Goal: Find specific page/section: Find specific page/section

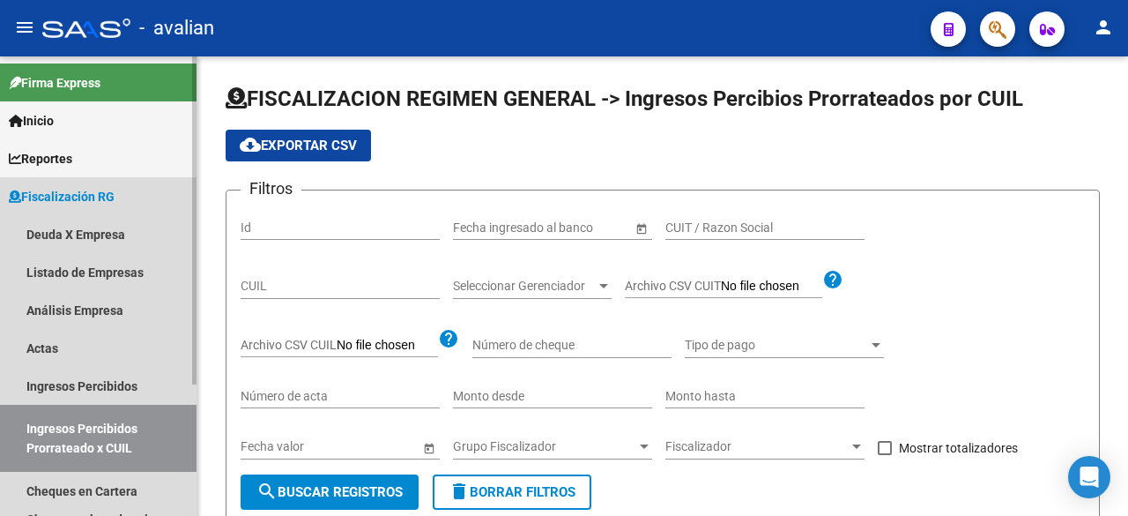
click at [45, 198] on span "Fiscalización RG" at bounding box center [62, 196] width 106 height 19
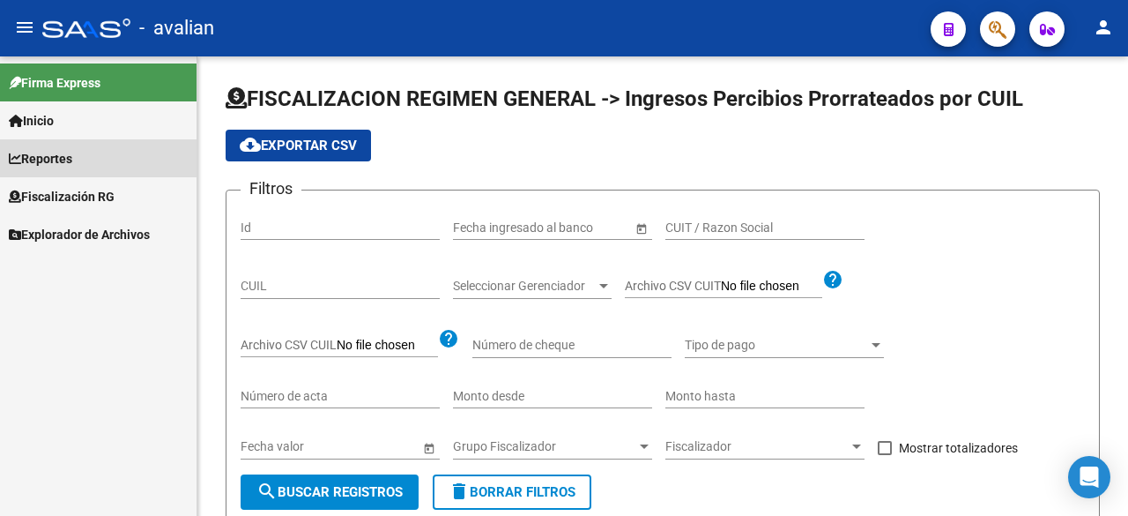
click at [44, 160] on span "Reportes" at bounding box center [40, 158] width 63 height 19
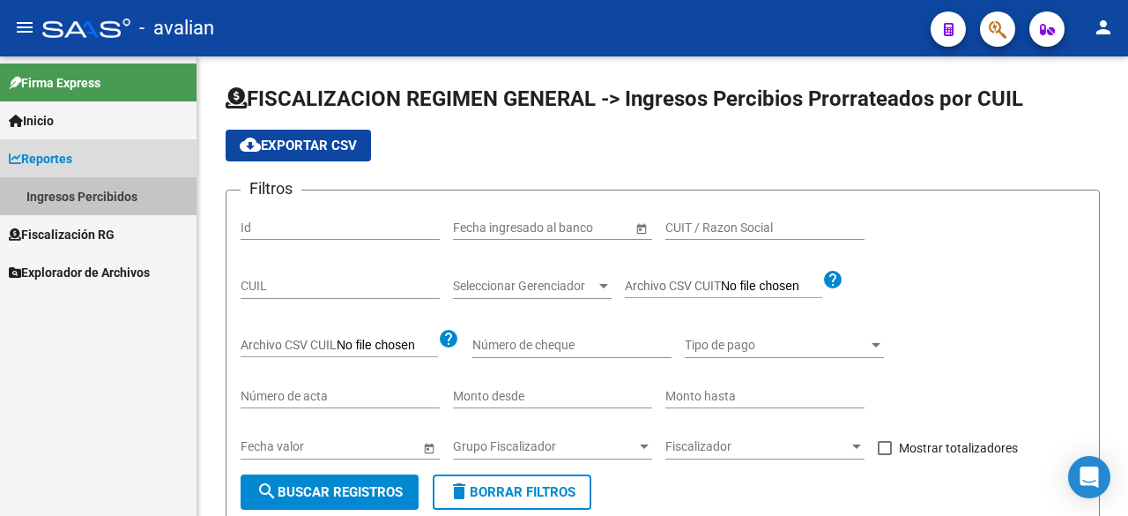
click at [44, 193] on link "Ingresos Percibidos" at bounding box center [98, 196] width 197 height 38
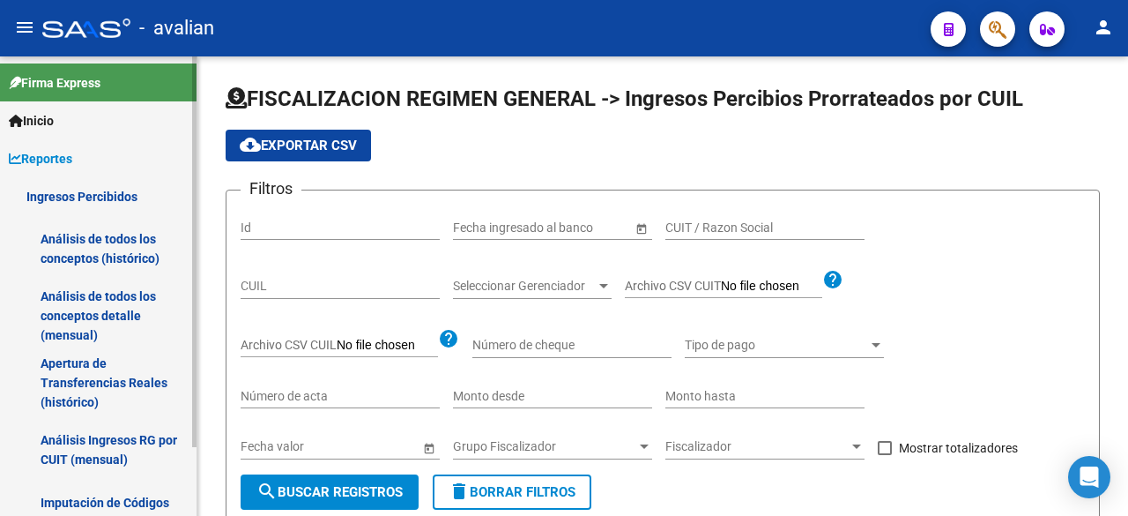
click at [55, 149] on span "Reportes" at bounding box center [40, 158] width 63 height 19
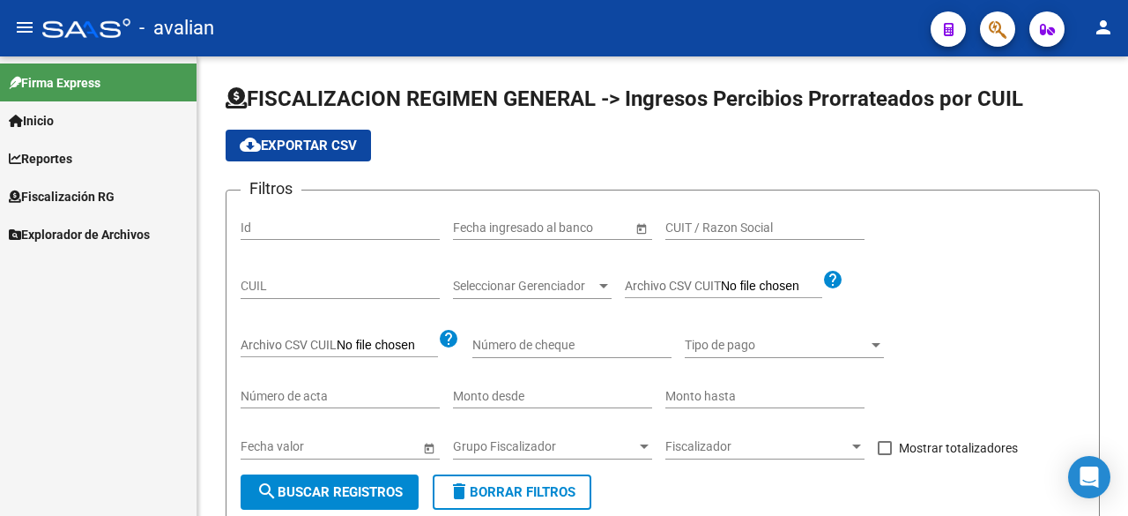
click at [56, 234] on span "Explorador de Archivos" at bounding box center [79, 234] width 141 height 19
click at [55, 233] on span "Explorador de Archivos" at bounding box center [79, 234] width 141 height 19
click at [58, 264] on link "ARCA" at bounding box center [98, 272] width 197 height 38
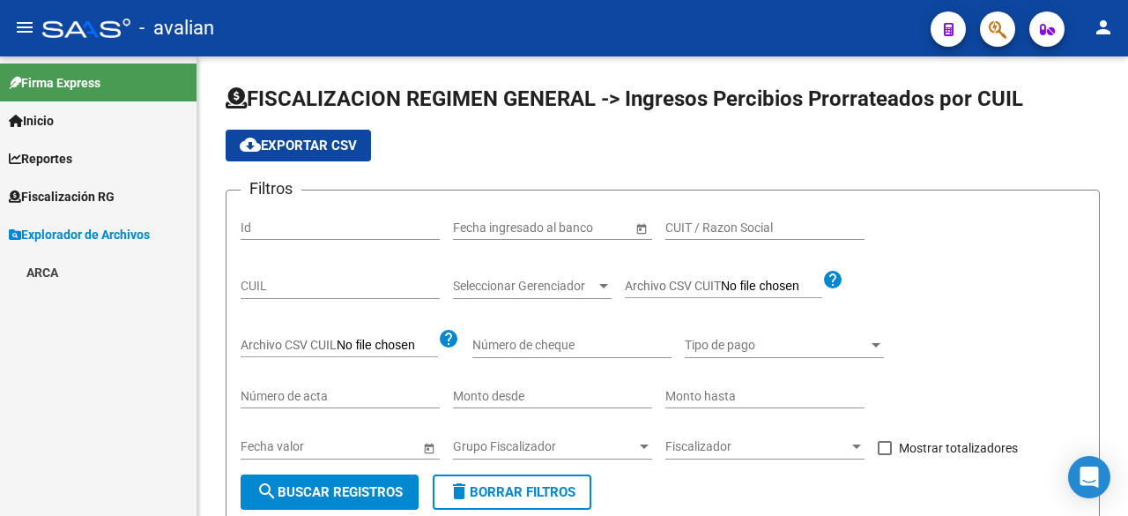
click at [61, 269] on link "ARCA" at bounding box center [98, 272] width 197 height 38
click at [73, 302] on link "Transferencias Detalles" at bounding box center [98, 310] width 197 height 38
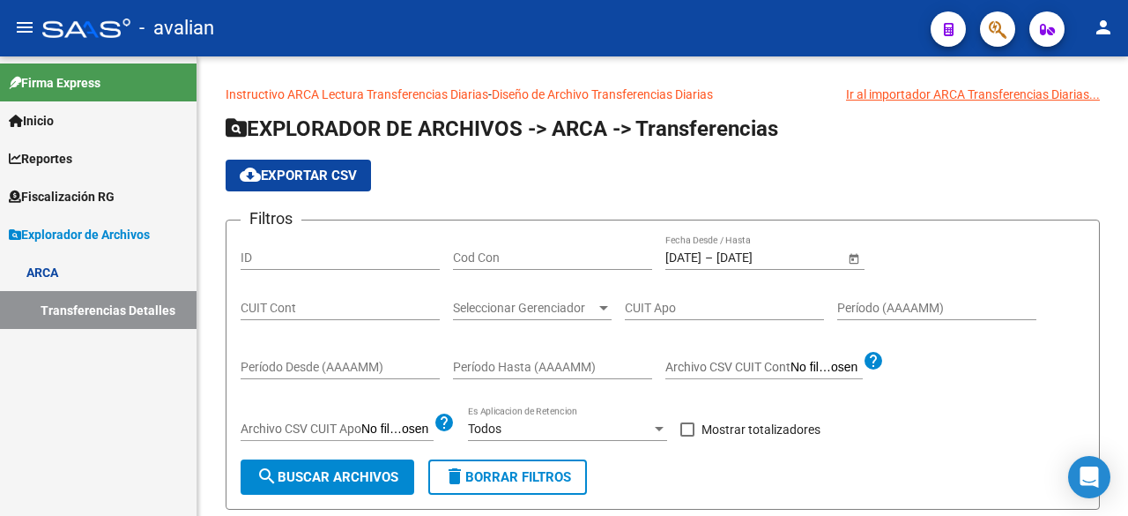
click at [132, 322] on link "Transferencias Detalles" at bounding box center [98, 310] width 197 height 38
click at [680, 257] on input "[DATE]" at bounding box center [684, 257] width 36 height 15
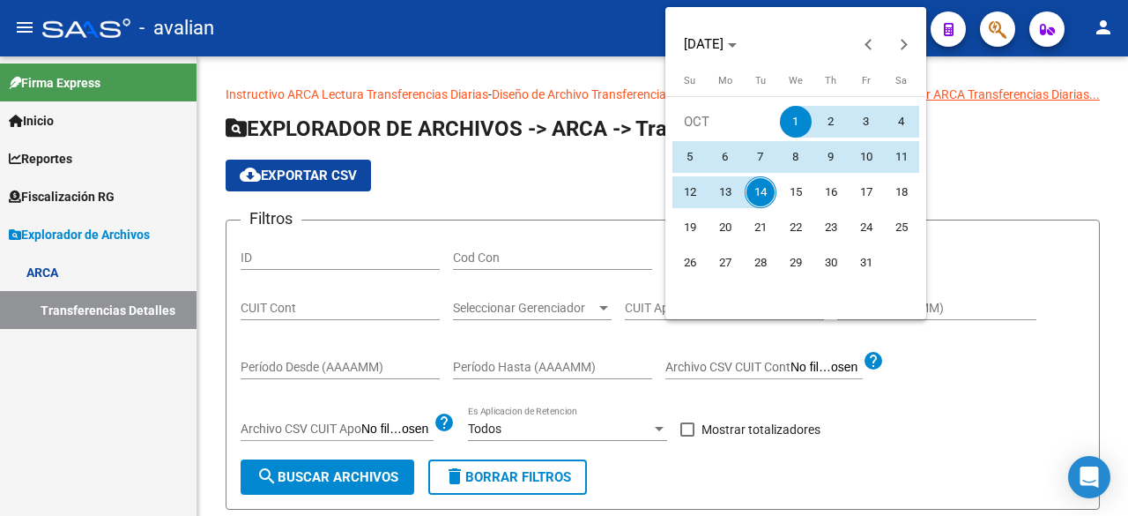
click at [793, 120] on span "1" at bounding box center [796, 122] width 32 height 32
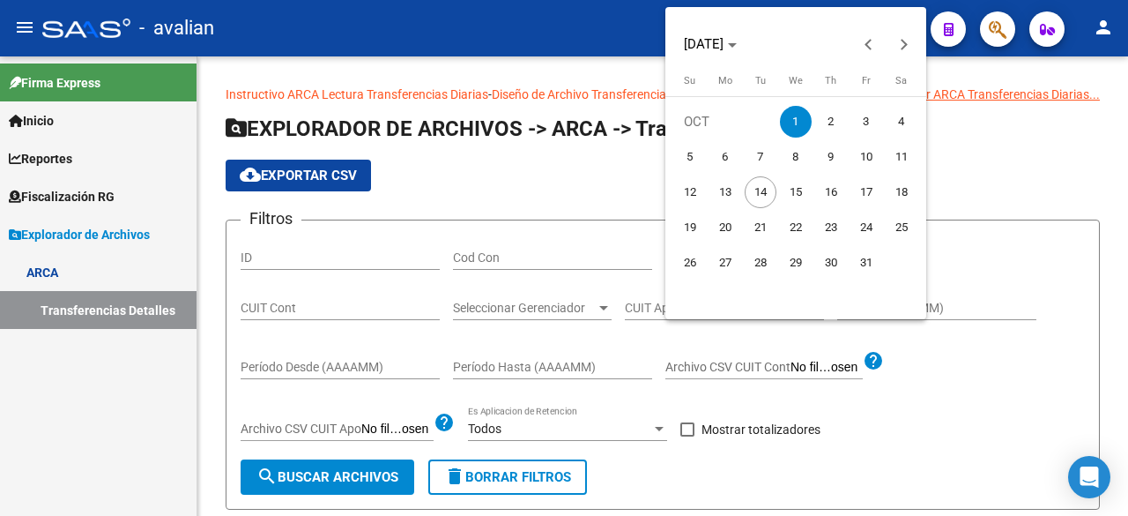
click at [793, 120] on span "1" at bounding box center [796, 122] width 32 height 32
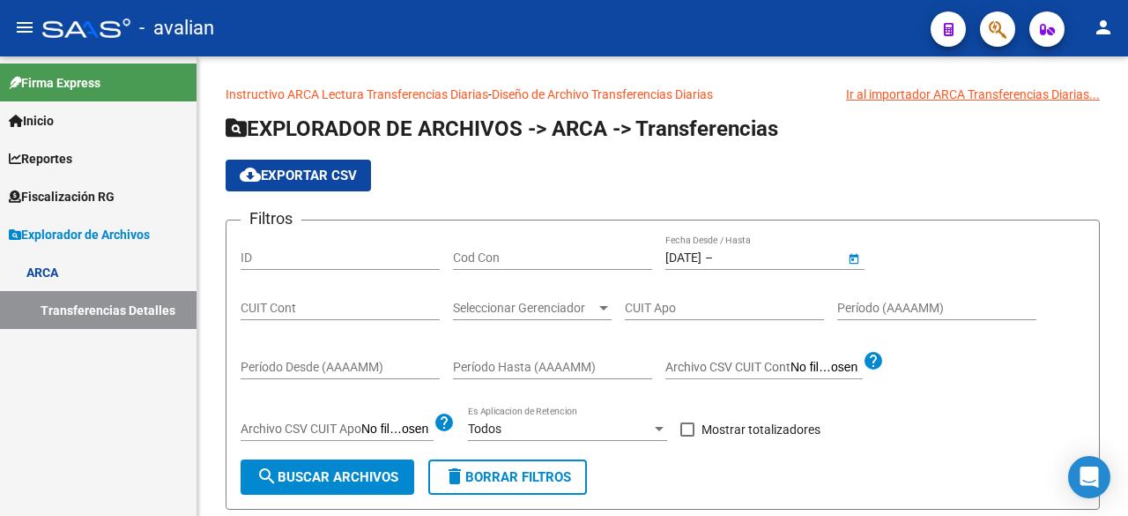
type input "[DATE]"
click at [658, 431] on div at bounding box center [659, 428] width 16 height 14
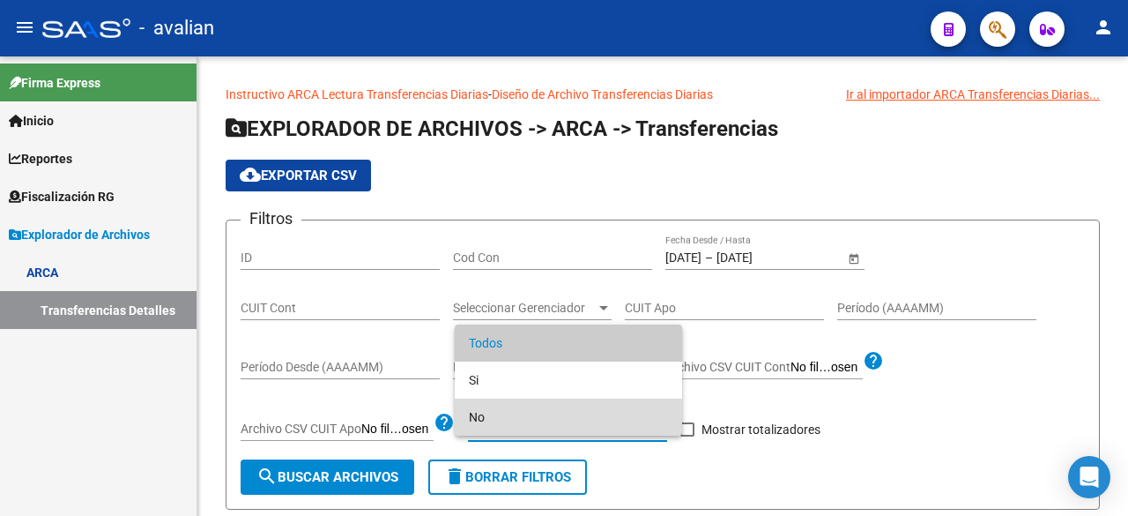
click at [482, 416] on span "No" at bounding box center [568, 416] width 199 height 37
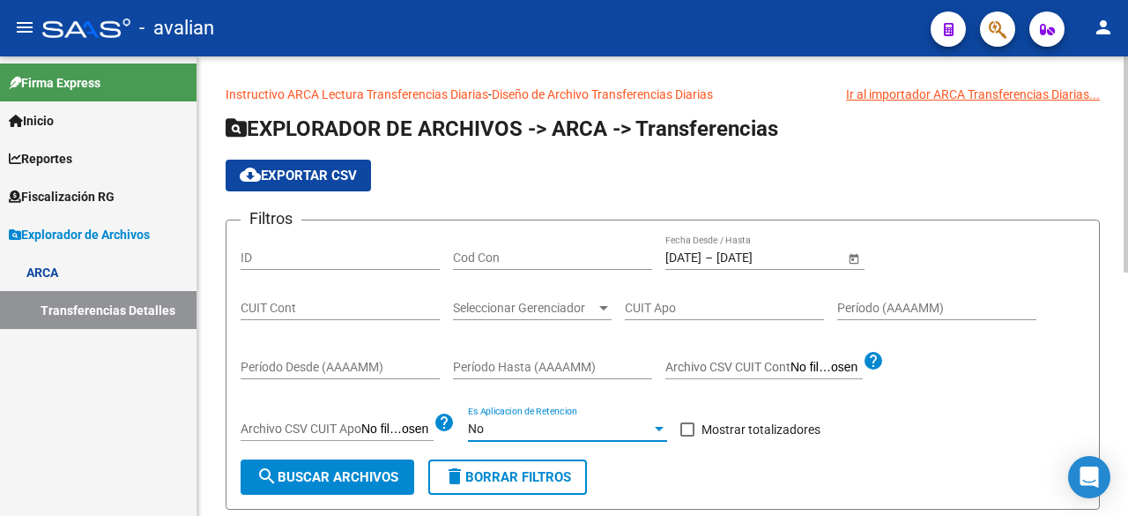
click at [688, 429] on span at bounding box center [688, 429] width 14 height 14
click at [688, 436] on input "Mostrar totalizadores" at bounding box center [687, 436] width 1 height 1
checkbox input "true"
click at [361, 472] on span "search Buscar Archivos" at bounding box center [328, 477] width 142 height 16
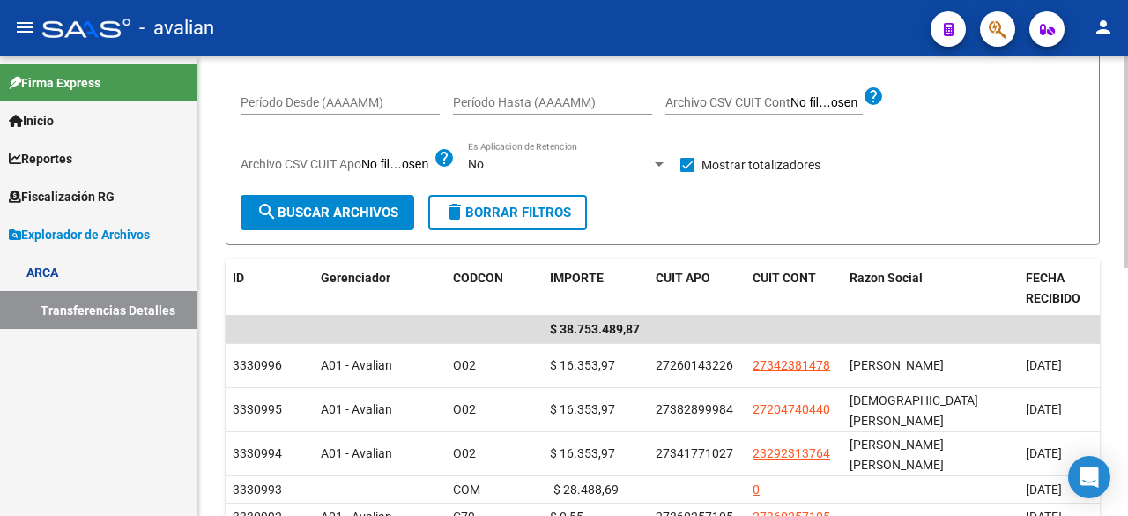
scroll to position [88, 0]
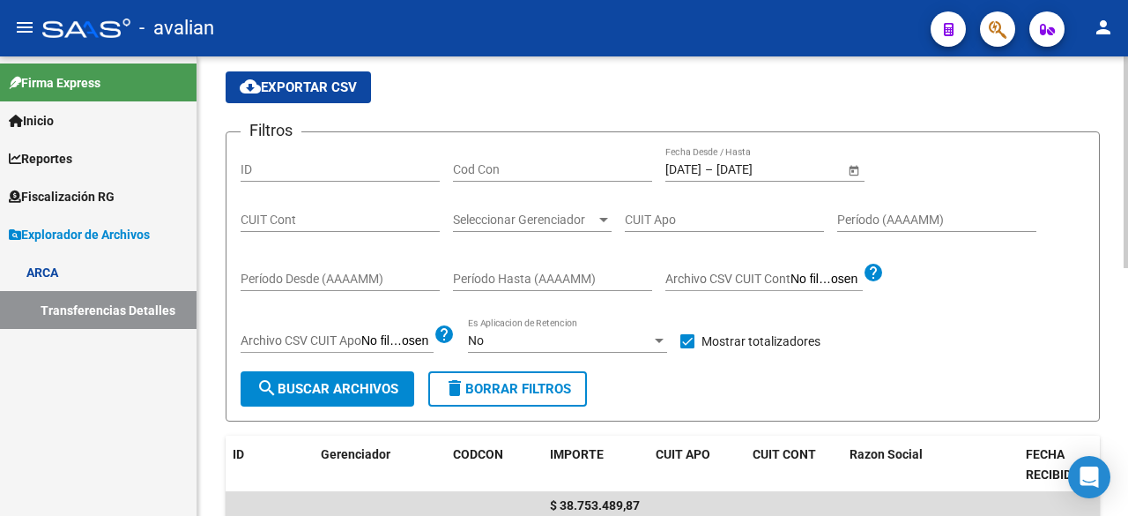
click at [702, 166] on input "[DATE]" at bounding box center [684, 169] width 36 height 15
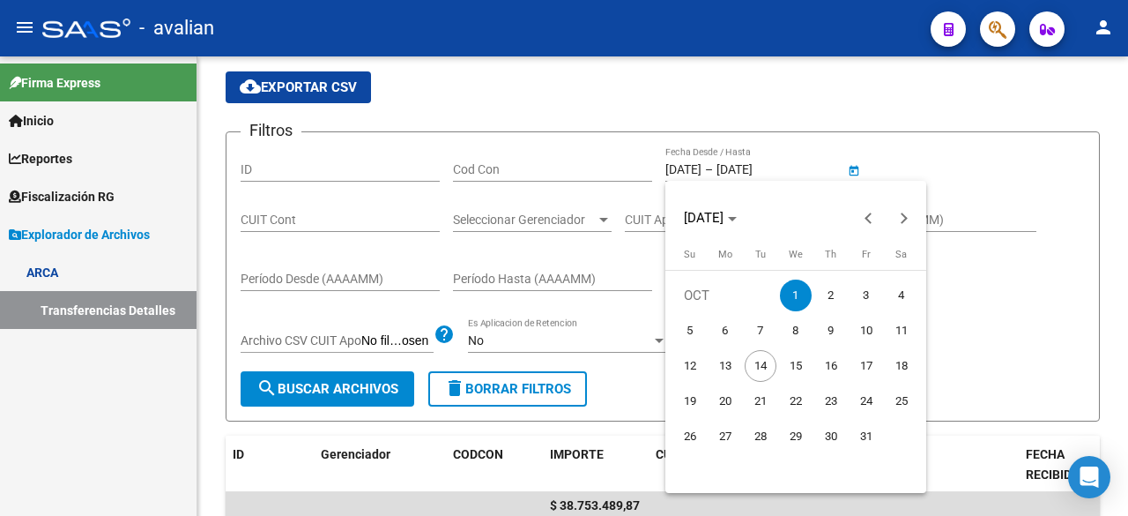
click at [821, 290] on span "2" at bounding box center [831, 295] width 32 height 32
type input "[DATE]"
click at [829, 295] on span "2" at bounding box center [831, 295] width 32 height 32
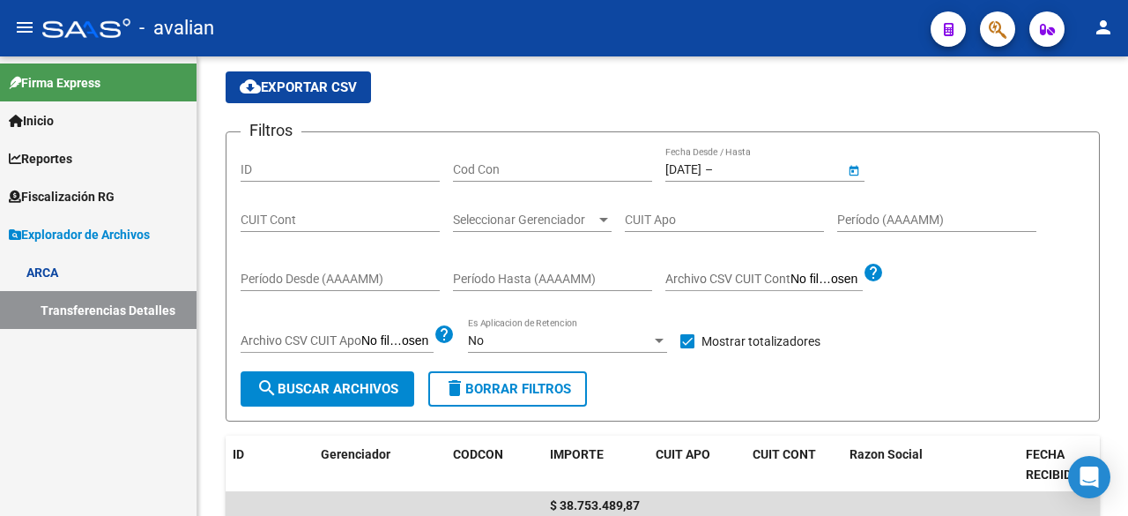
type input "[DATE]"
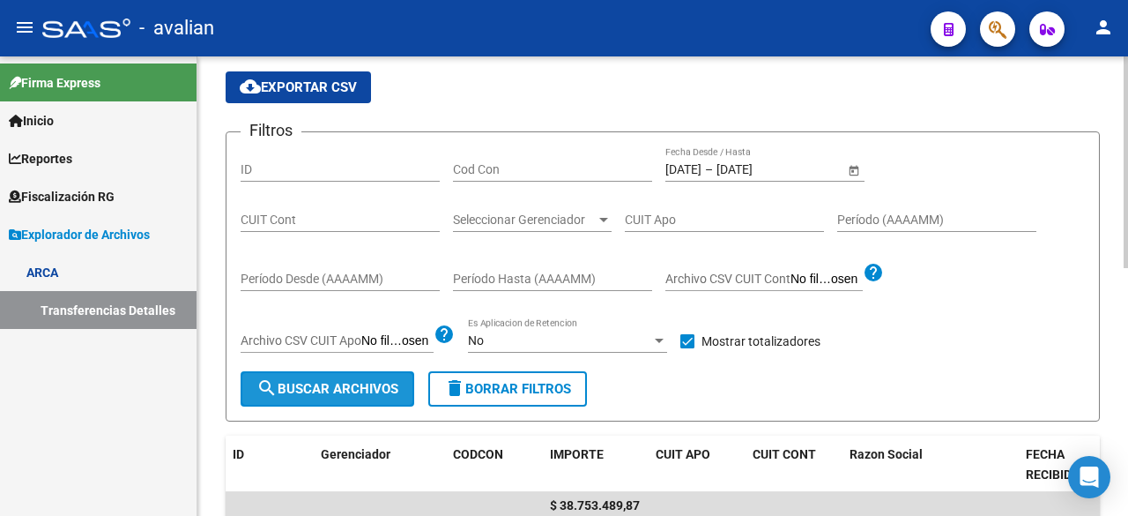
click at [372, 381] on span "search Buscar Archivos" at bounding box center [328, 389] width 142 height 16
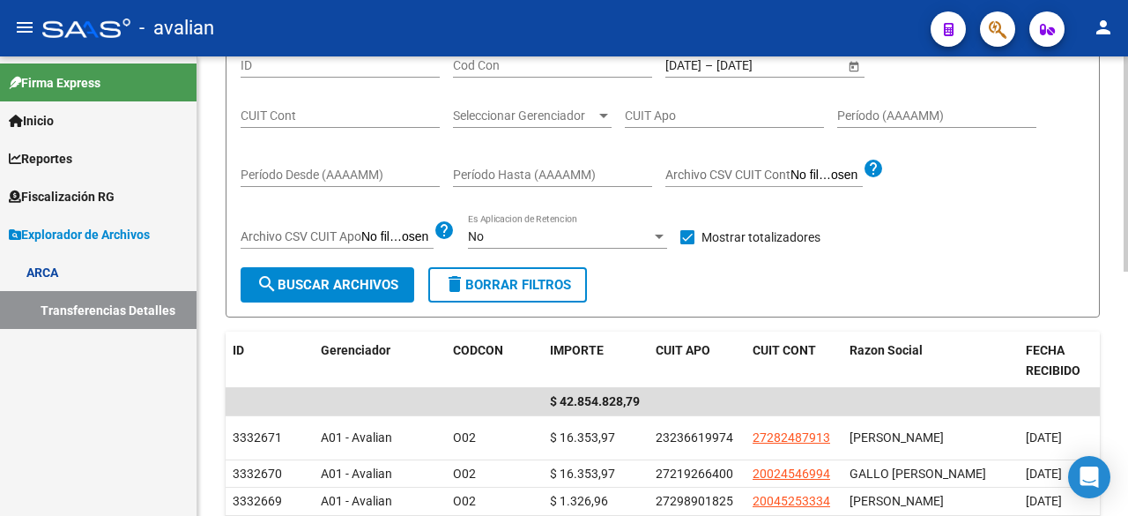
scroll to position [176, 0]
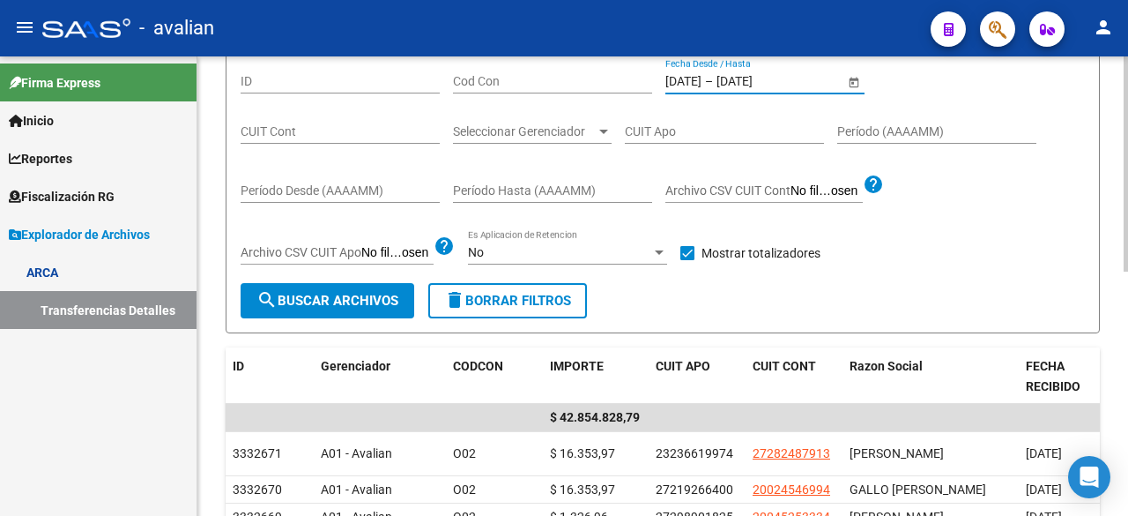
click at [702, 82] on input "[DATE]" at bounding box center [684, 81] width 36 height 15
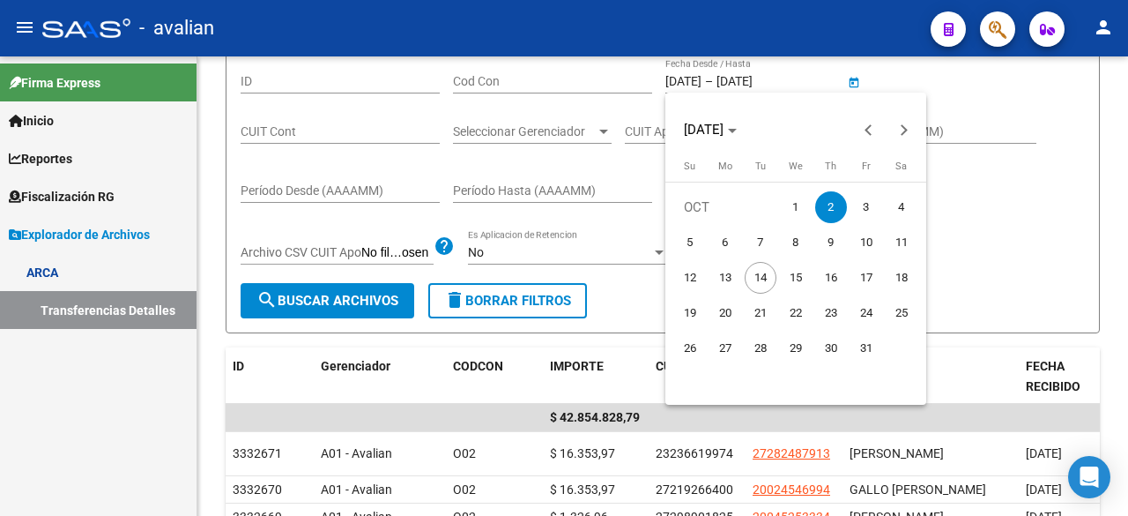
click at [860, 205] on span "3" at bounding box center [867, 207] width 32 height 32
type input "[DATE]"
click at [866, 208] on span "3" at bounding box center [867, 207] width 32 height 32
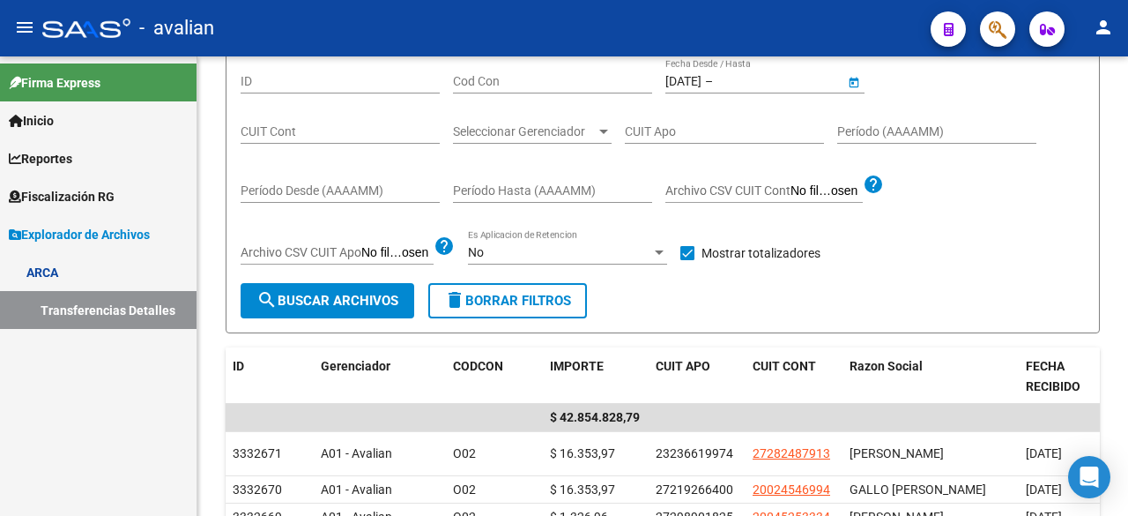
type input "[DATE]"
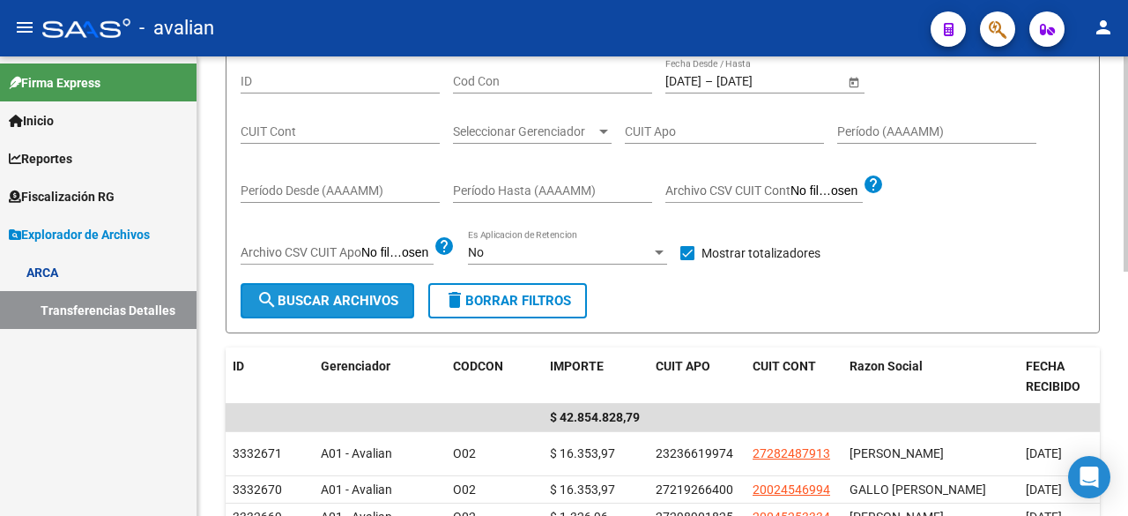
click at [355, 306] on span "search Buscar Archivos" at bounding box center [328, 301] width 142 height 16
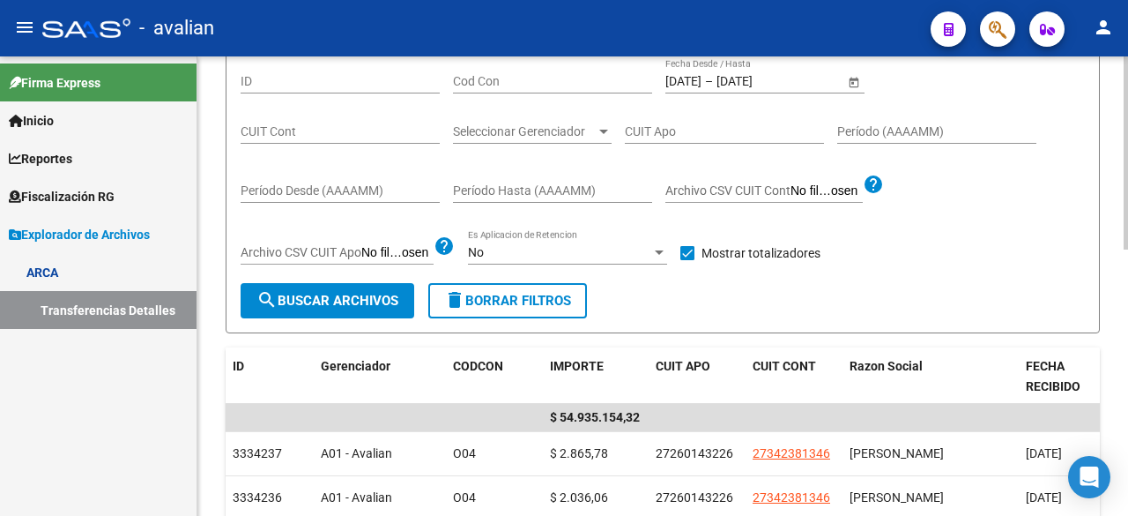
click at [725, 91] on div "[DATE] [DATE] – [DATE] [DATE] Fecha Desde / Hasta" at bounding box center [755, 75] width 179 height 35
click at [702, 78] on input "[DATE]" at bounding box center [684, 81] width 36 height 15
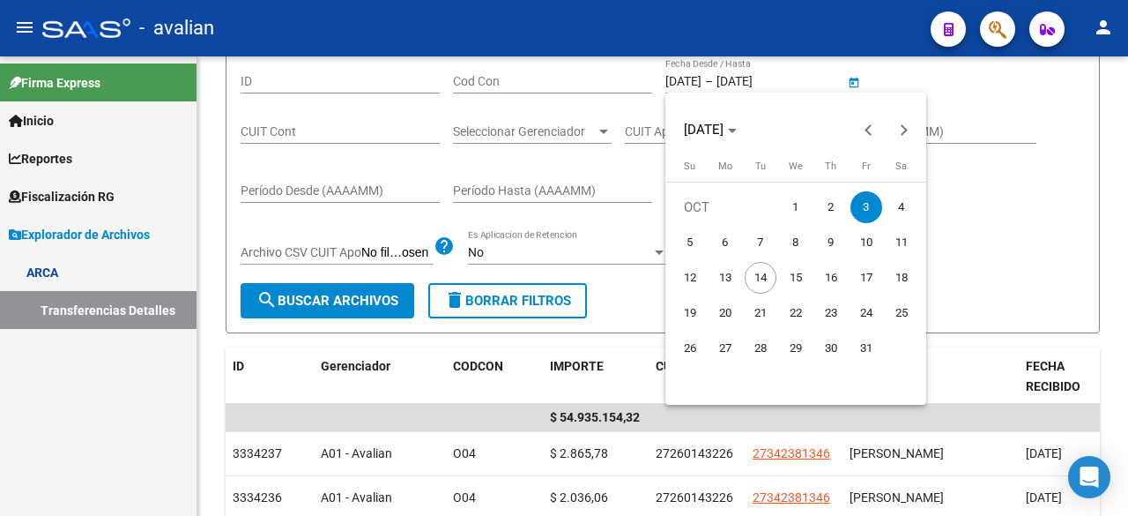
click at [728, 237] on span "6" at bounding box center [726, 243] width 32 height 32
type input "[DATE]"
click at [728, 237] on span "6" at bounding box center [726, 243] width 32 height 32
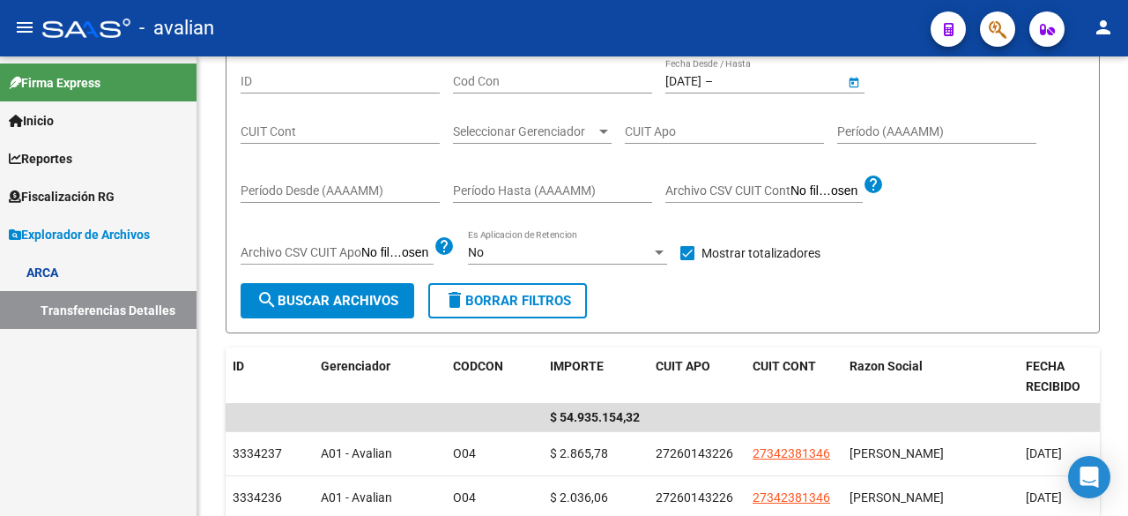
type input "[DATE]"
click at [328, 304] on span "search Buscar Archivos" at bounding box center [328, 301] width 142 height 16
click at [742, 77] on div "[DATE] [DATE] – [DATE] [DATE]" at bounding box center [755, 81] width 179 height 15
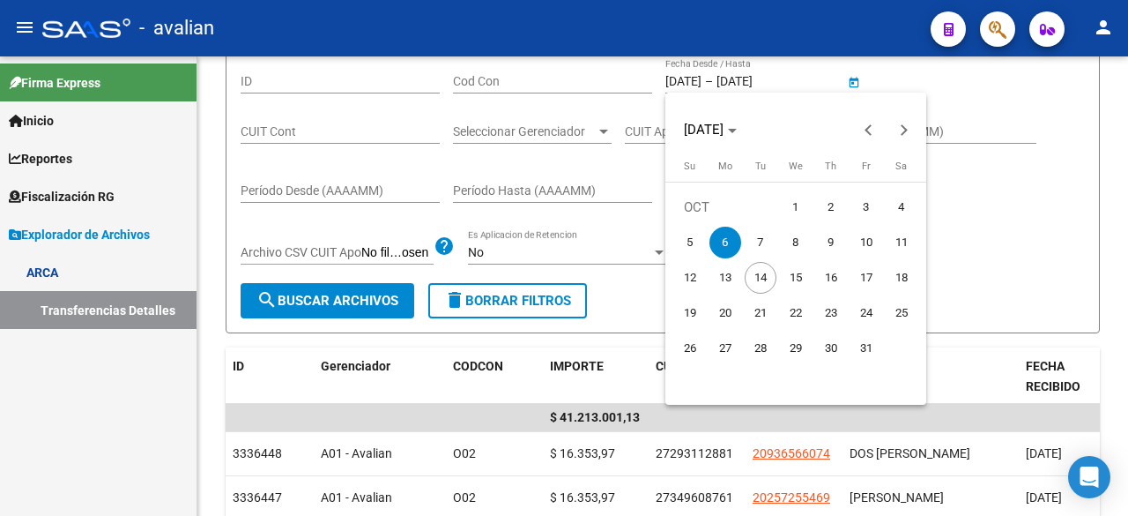
click at [695, 239] on span "5" at bounding box center [690, 243] width 32 height 32
type input "[DATE]"
click at [695, 239] on span "5" at bounding box center [690, 243] width 32 height 32
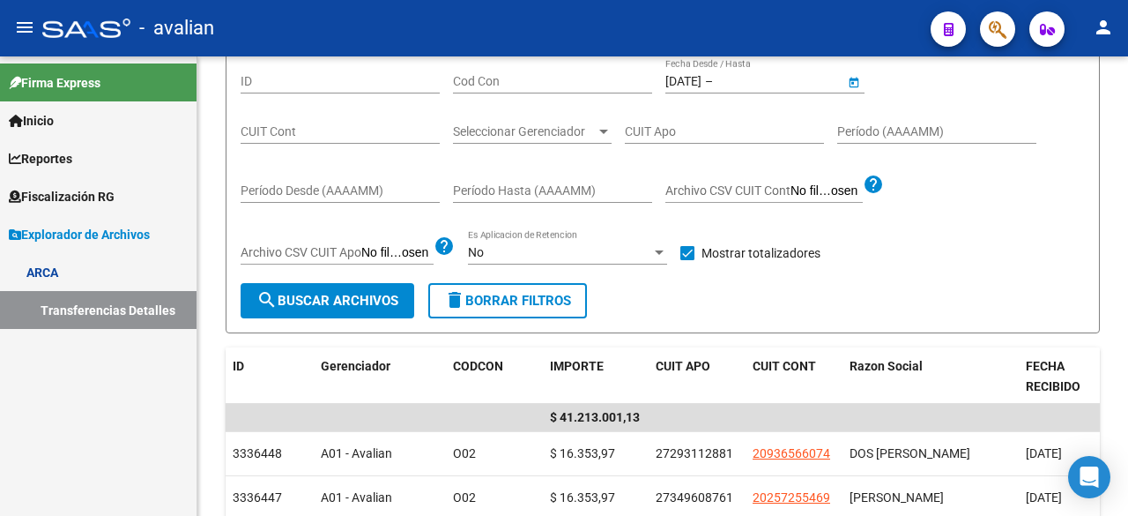
type input "[DATE]"
click at [776, 91] on div "[DATE] [DATE] – [DATE] Fecha fin Fecha Desde / Hasta" at bounding box center [755, 75] width 179 height 35
click at [772, 79] on input "[DATE]" at bounding box center [760, 81] width 86 height 15
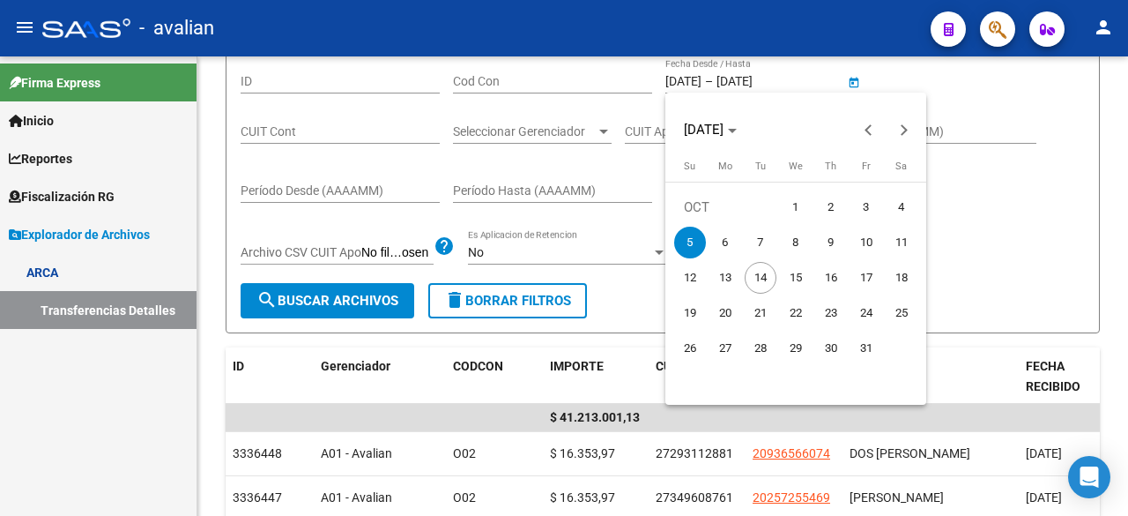
click at [864, 207] on span "3" at bounding box center [867, 207] width 32 height 32
type input "[DATE]"
click at [867, 207] on span "3" at bounding box center [867, 207] width 32 height 32
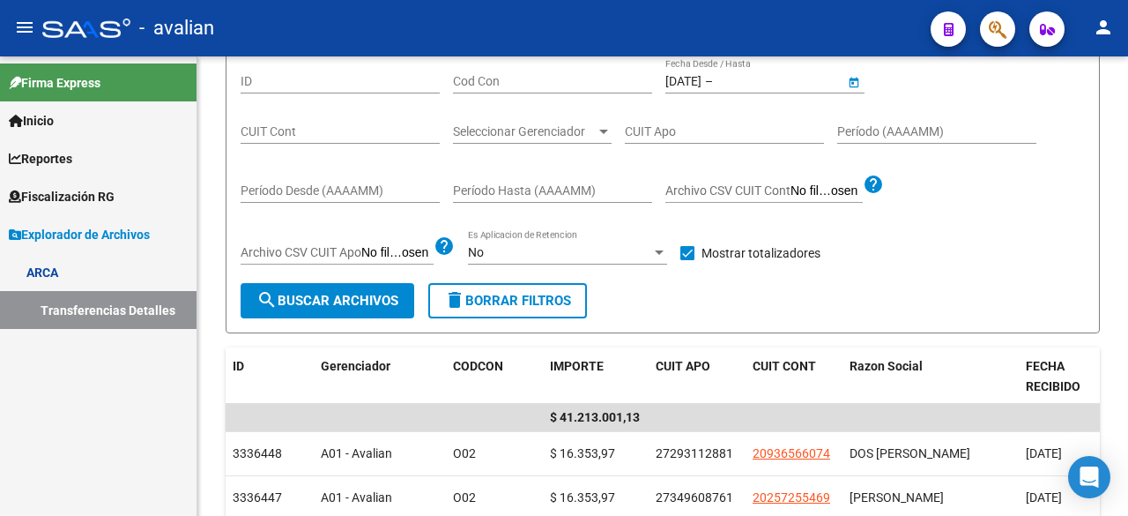
type input "[DATE]"
click at [326, 297] on span "search Buscar Archivos" at bounding box center [328, 301] width 142 height 16
click at [702, 84] on input "[DATE]" at bounding box center [684, 81] width 36 height 15
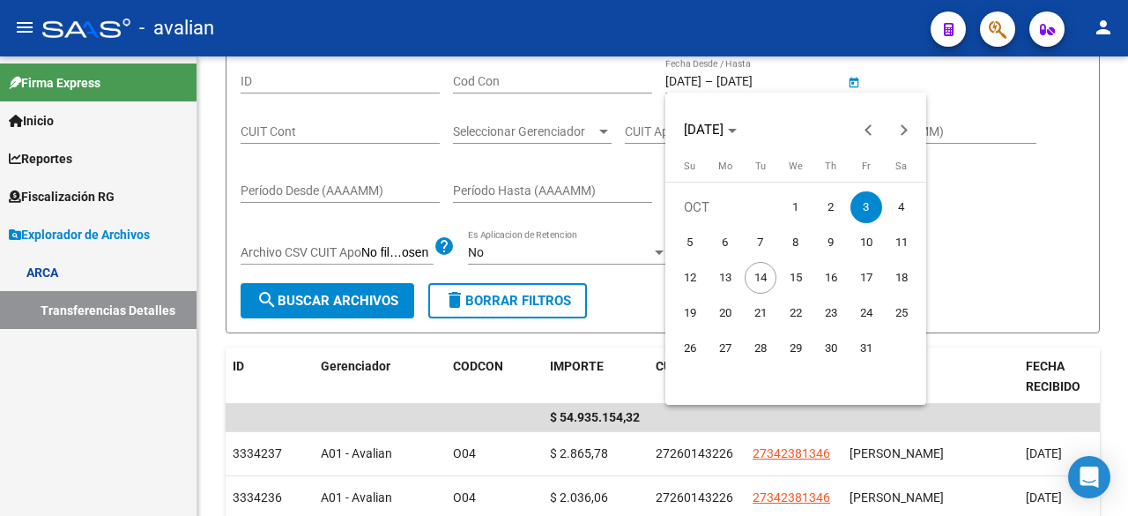
click at [760, 244] on span "7" at bounding box center [761, 243] width 32 height 32
type input "[DATE]"
click at [760, 244] on span "7" at bounding box center [761, 243] width 32 height 32
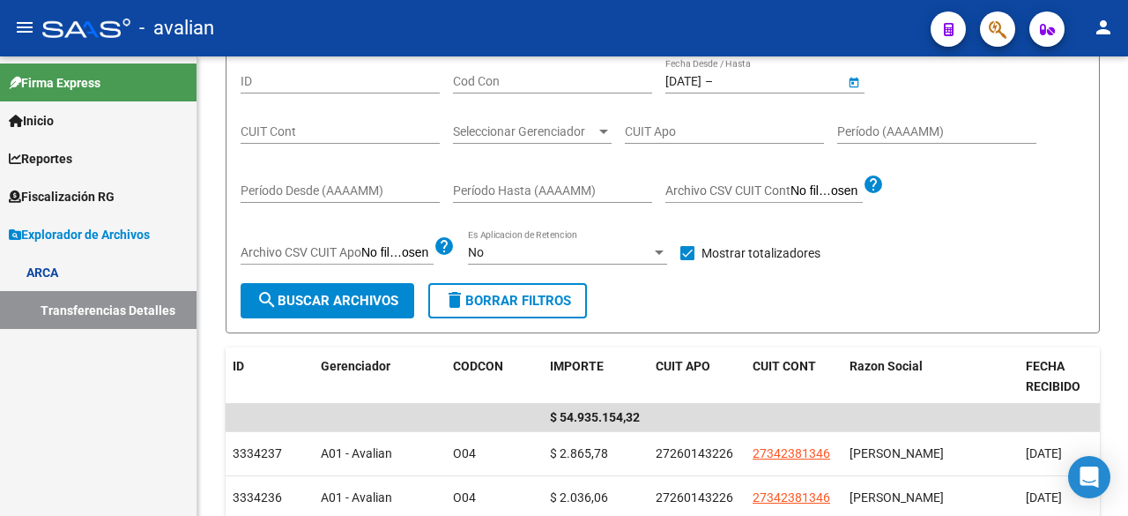
type input "[DATE]"
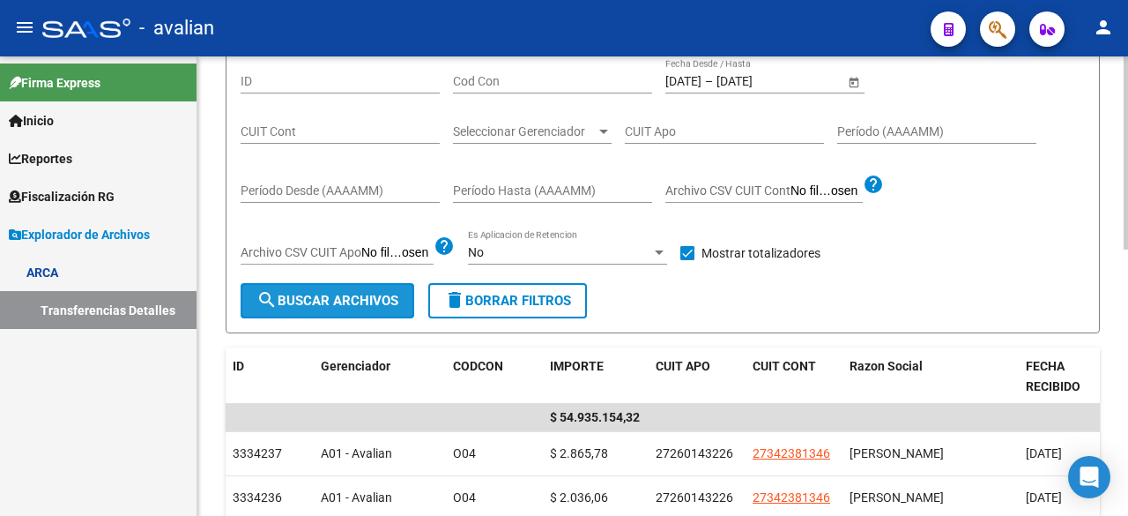
click at [337, 294] on span "search Buscar Archivos" at bounding box center [328, 301] width 142 height 16
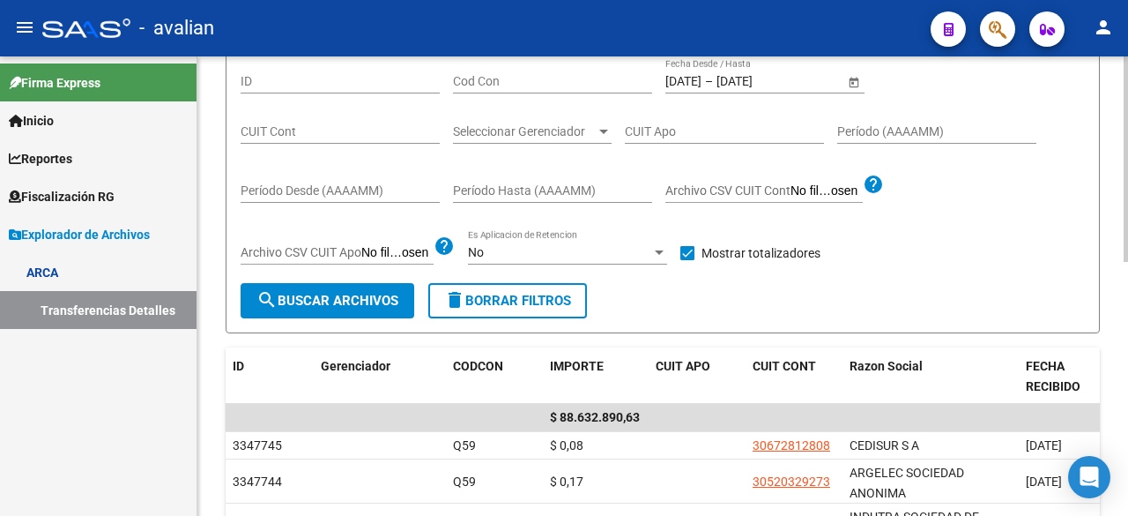
click at [342, 300] on span "search Buscar Archivos" at bounding box center [328, 301] width 142 height 16
